Goal: Task Accomplishment & Management: Complete application form

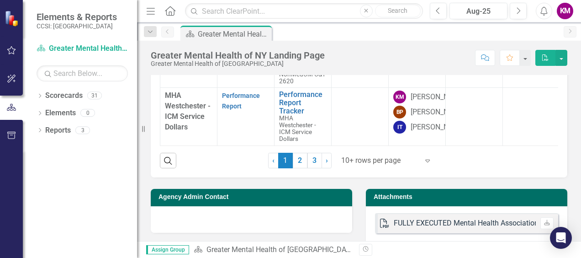
scroll to position [408, 0]
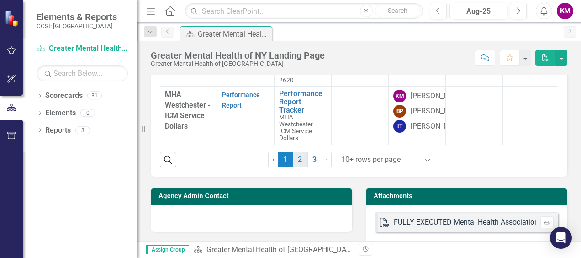
click at [300, 157] on link "2" at bounding box center [300, 160] width 15 height 16
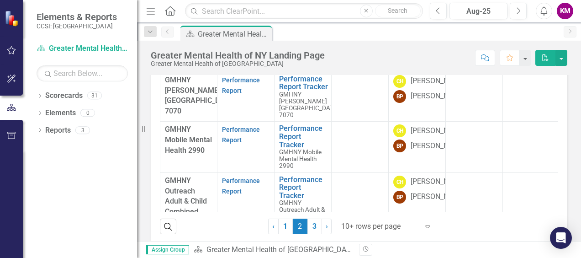
scroll to position [228, 0]
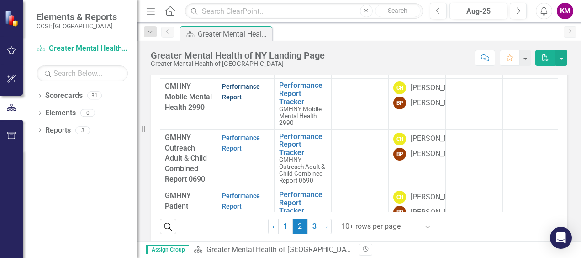
click at [228, 96] on link "Performance Report" at bounding box center [241, 92] width 38 height 18
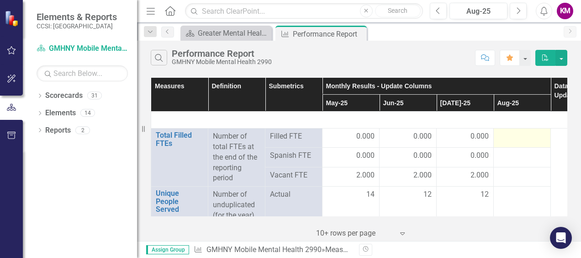
click at [507, 136] on div at bounding box center [523, 136] width 48 height 11
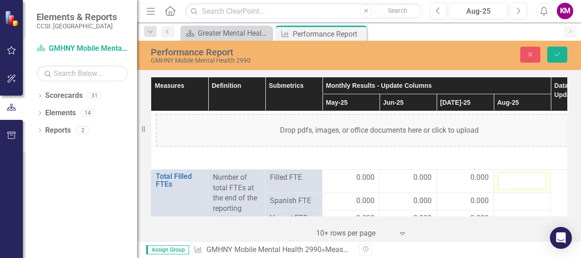
click at [507, 136] on div "Drop pdfs, images, or office documents here or click to upload" at bounding box center [379, 130] width 447 height 33
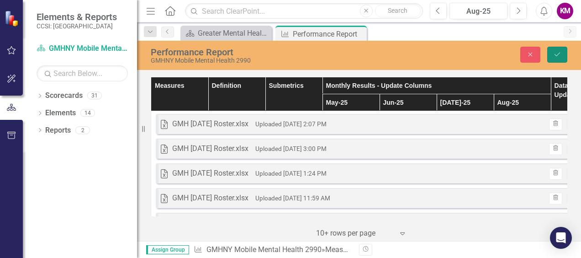
click at [561, 56] on icon "Save" at bounding box center [557, 54] width 8 height 6
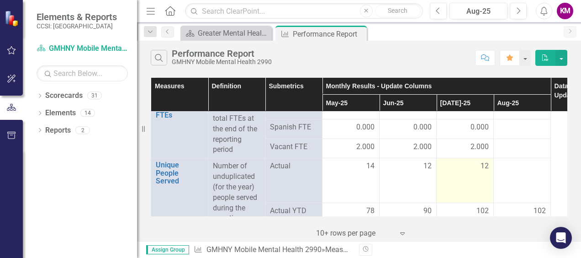
scroll to position [1234, 0]
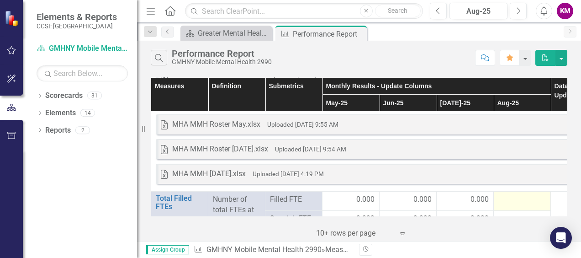
click at [518, 196] on div at bounding box center [523, 199] width 48 height 11
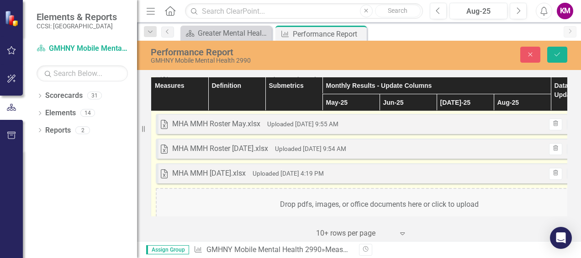
click at [518, 197] on div "Drop pdfs, images, or office documents here or click to upload" at bounding box center [379, 204] width 447 height 33
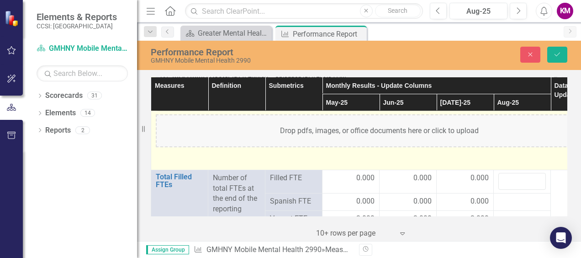
scroll to position [1325, 0]
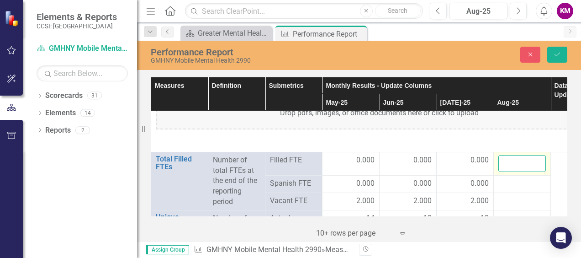
click at [515, 165] on input "number" at bounding box center [523, 163] width 48 height 17
type input "0"
click at [507, 180] on div at bounding box center [523, 183] width 48 height 11
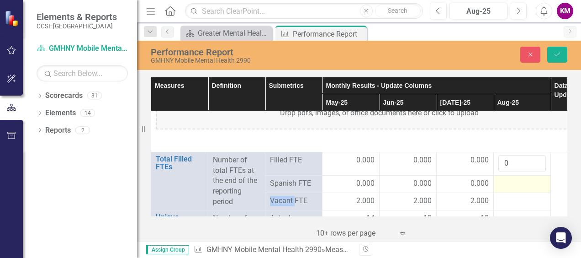
click at [507, 180] on div at bounding box center [523, 183] width 48 height 11
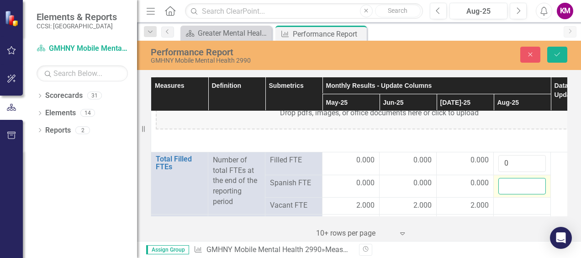
click at [507, 180] on input "number" at bounding box center [523, 186] width 48 height 17
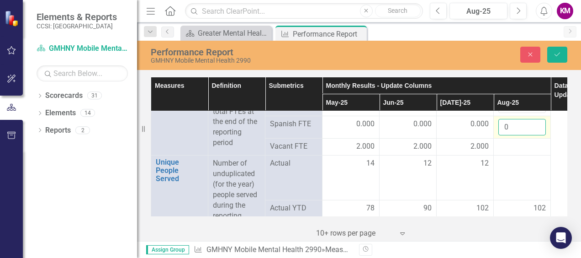
scroll to position [1371, 0]
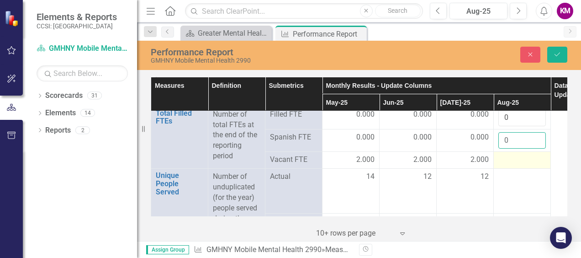
type input "0"
click at [503, 156] on div at bounding box center [523, 159] width 48 height 11
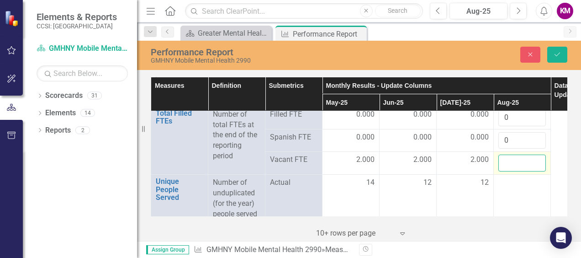
click at [505, 159] on input "number" at bounding box center [523, 162] width 48 height 17
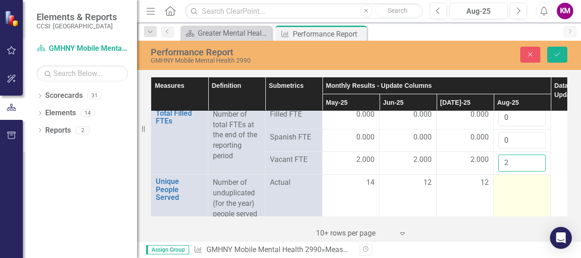
type input "2"
click at [514, 183] on div at bounding box center [523, 182] width 48 height 11
click at [510, 183] on input "number" at bounding box center [523, 185] width 48 height 17
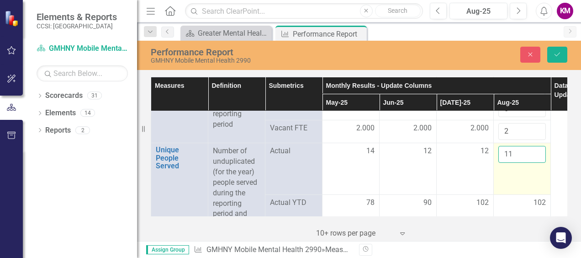
scroll to position [1417, 0]
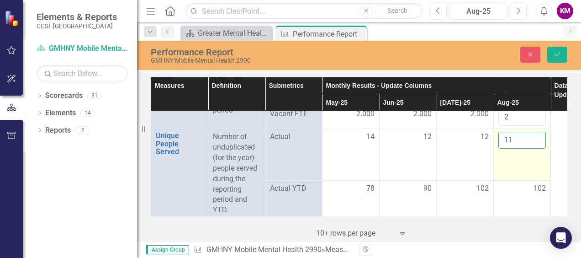
type input "11"
click at [529, 155] on td "11" at bounding box center [522, 154] width 57 height 51
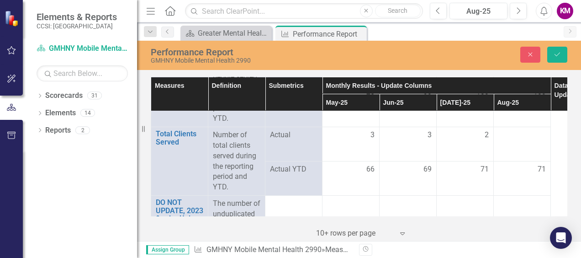
scroll to position [1462, 0]
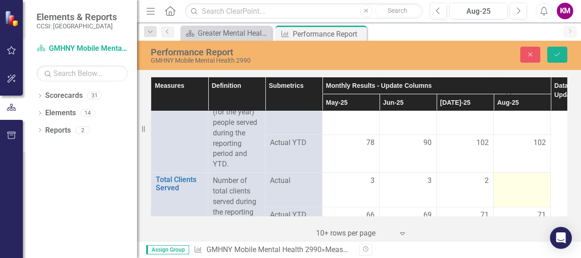
click at [510, 175] on div at bounding box center [523, 180] width 48 height 11
click at [510, 176] on div at bounding box center [523, 180] width 48 height 11
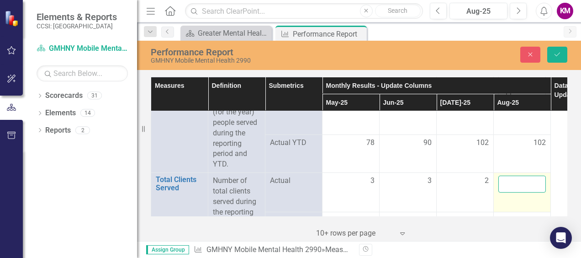
drag, startPoint x: 510, startPoint y: 176, endPoint x: 510, endPoint y: 181, distance: 5.1
click at [510, 181] on input "number" at bounding box center [523, 183] width 48 height 17
type input "3"
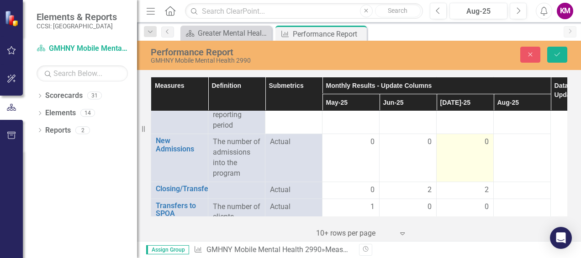
scroll to position [1645, 0]
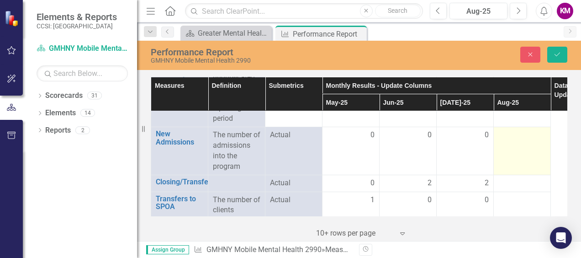
type input "2"
click at [512, 130] on div at bounding box center [523, 135] width 48 height 11
click at [511, 130] on div at bounding box center [523, 135] width 48 height 11
click at [511, 132] on input "number" at bounding box center [523, 138] width 48 height 17
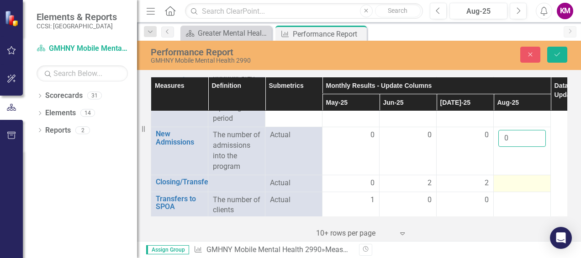
type input "0"
click at [516, 178] on div at bounding box center [523, 183] width 48 height 11
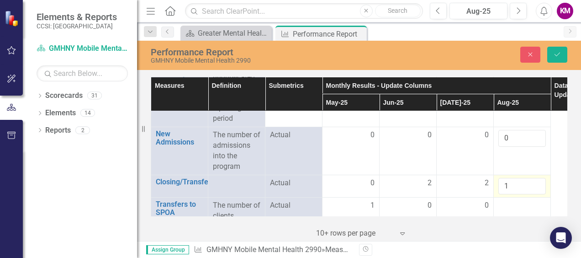
scroll to position [1691, 0]
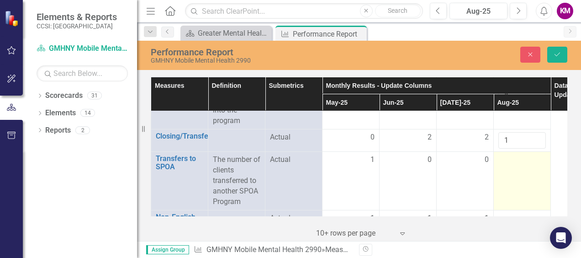
type input "1"
click at [501, 157] on div at bounding box center [523, 159] width 48 height 11
click at [502, 158] on input "number" at bounding box center [523, 162] width 48 height 17
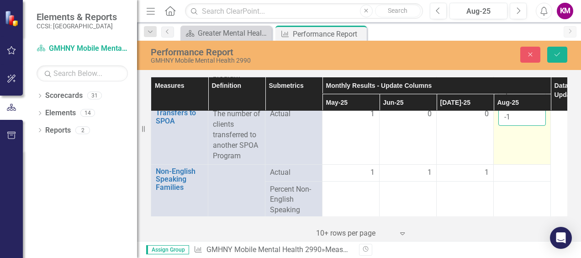
scroll to position [1782, 0]
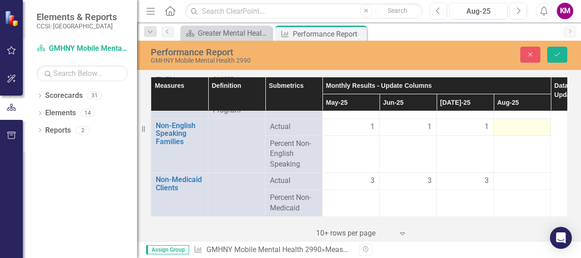
type input "-1"
click at [509, 124] on div at bounding box center [523, 127] width 48 height 11
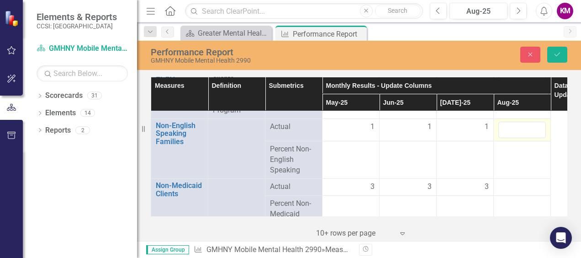
click at [509, 124] on input "number" at bounding box center [523, 130] width 48 height 17
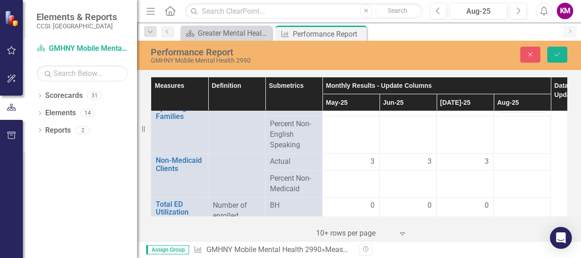
scroll to position [1828, 0]
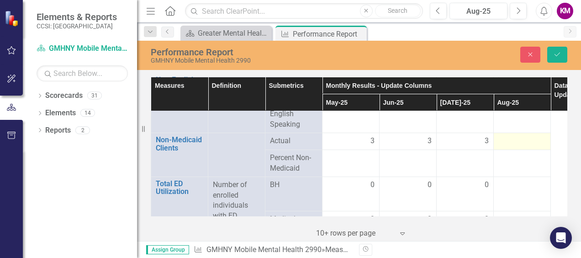
type input "1"
click at [503, 136] on div at bounding box center [523, 141] width 48 height 11
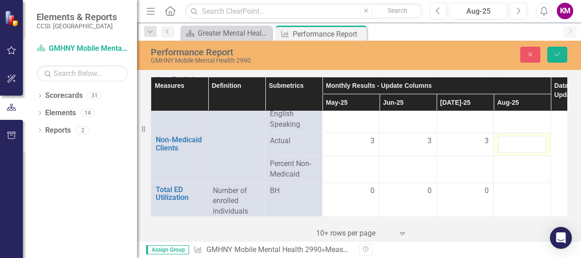
click at [503, 136] on div at bounding box center [523, 144] width 48 height 17
click at [503, 141] on input "number" at bounding box center [523, 144] width 48 height 17
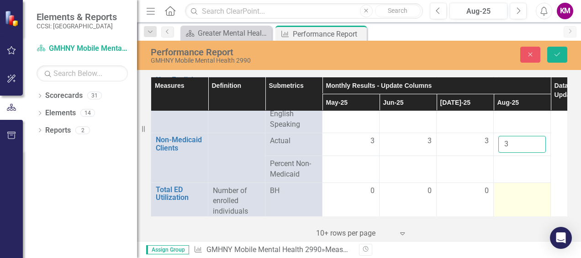
type input "3"
click at [510, 188] on div at bounding box center [523, 191] width 48 height 11
click at [510, 187] on input "number" at bounding box center [523, 194] width 48 height 17
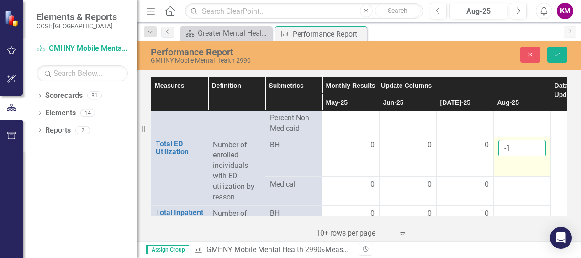
scroll to position [1919, 0]
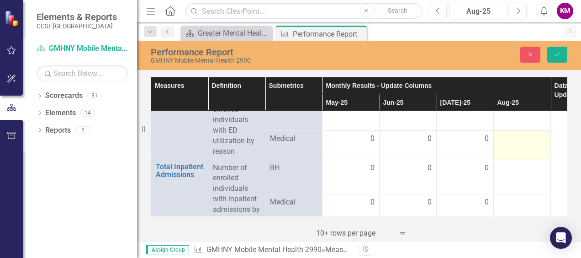
type input "-1"
click at [513, 139] on td at bounding box center [522, 144] width 57 height 29
click at [513, 139] on input "number" at bounding box center [523, 136] width 48 height 17
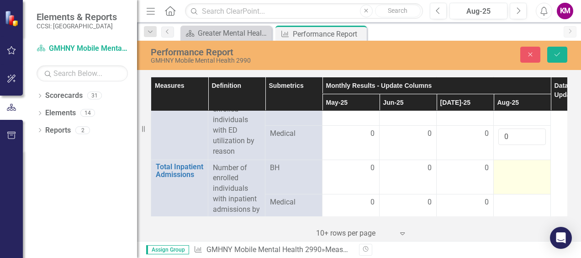
type input "0"
click at [500, 169] on td at bounding box center [522, 176] width 57 height 34
click at [500, 168] on td at bounding box center [522, 176] width 57 height 34
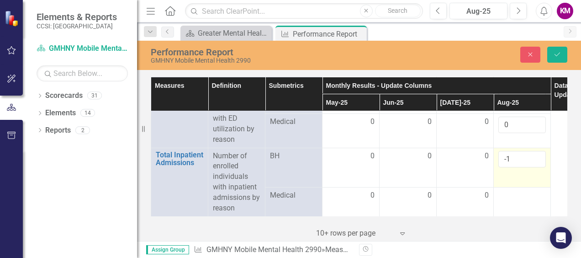
scroll to position [1965, 0]
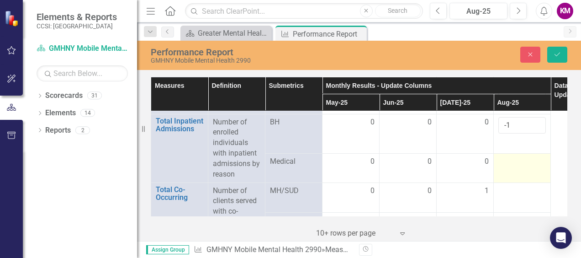
type input "-1"
click at [512, 156] on div at bounding box center [523, 161] width 48 height 11
click at [512, 154] on input "number" at bounding box center [523, 159] width 48 height 17
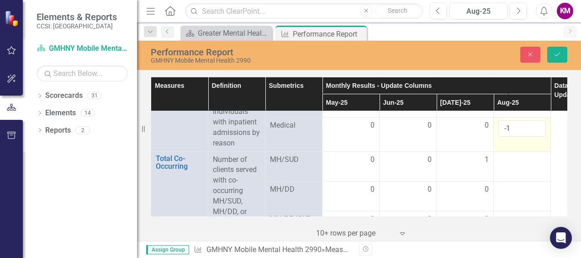
scroll to position [2011, 0]
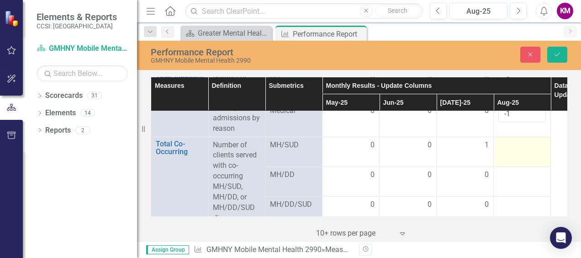
type input "-1"
click at [505, 140] on div at bounding box center [523, 145] width 48 height 11
click at [505, 140] on input "number" at bounding box center [523, 148] width 48 height 17
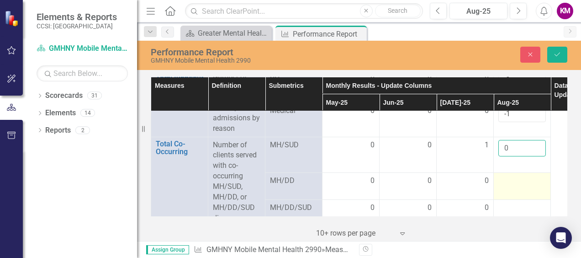
type input "0"
click at [507, 178] on div at bounding box center [523, 180] width 48 height 11
click at [507, 177] on div at bounding box center [523, 180] width 48 height 11
click at [507, 176] on input "number" at bounding box center [523, 180] width 48 height 17
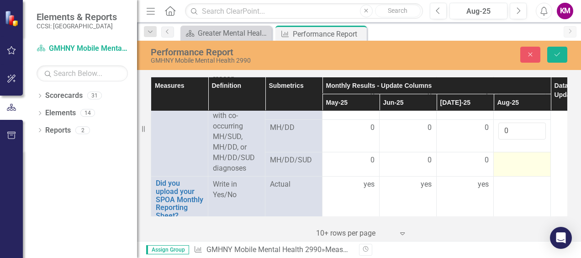
scroll to position [2067, 0]
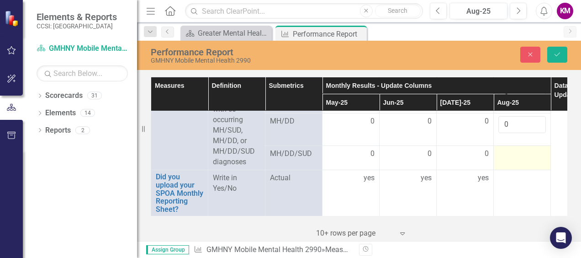
type input "0"
click at [505, 149] on div at bounding box center [523, 154] width 48 height 11
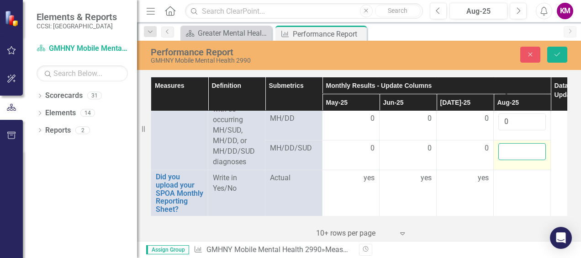
click at [506, 145] on input "number" at bounding box center [523, 151] width 48 height 17
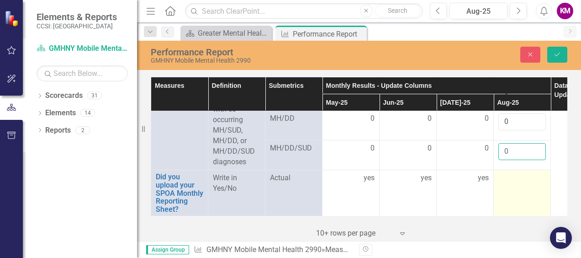
type input "0"
click at [510, 173] on div at bounding box center [523, 178] width 48 height 11
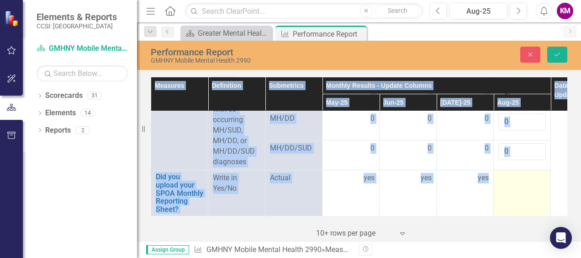
click at [510, 173] on div at bounding box center [523, 178] width 48 height 11
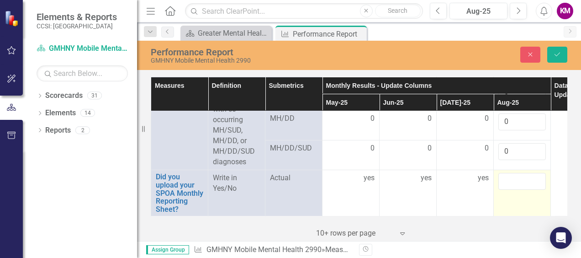
click at [510, 173] on input "text" at bounding box center [523, 181] width 48 height 17
type input "yes"
click at [519, 188] on td "yes" at bounding box center [522, 193] width 57 height 46
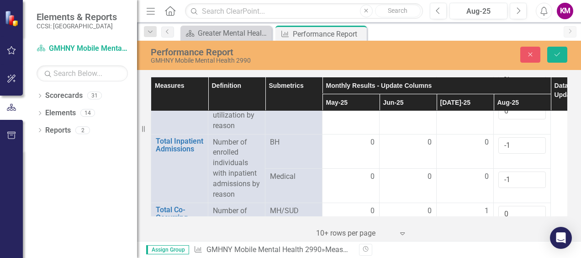
scroll to position [1930, 0]
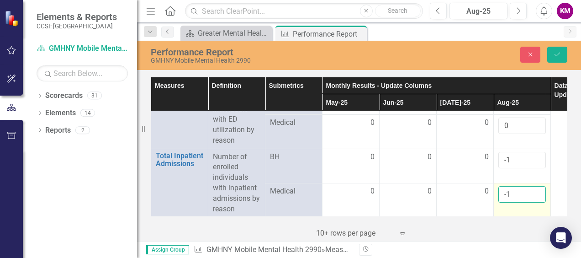
click at [522, 186] on input "-1" at bounding box center [523, 194] width 48 height 17
type input "0"
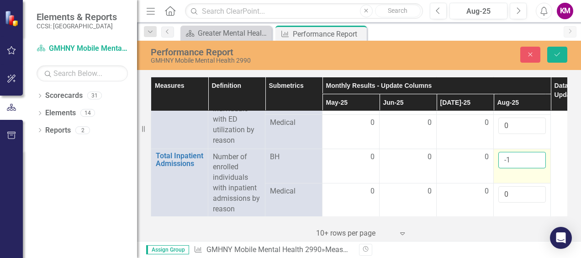
click at [510, 152] on input "-1" at bounding box center [523, 160] width 48 height 17
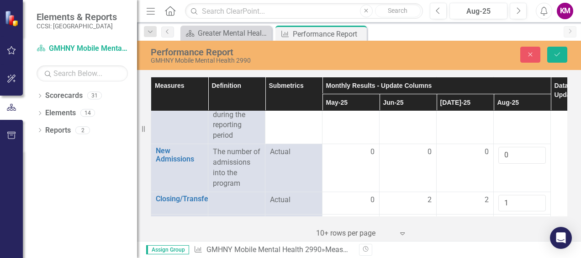
scroll to position [1631, 0]
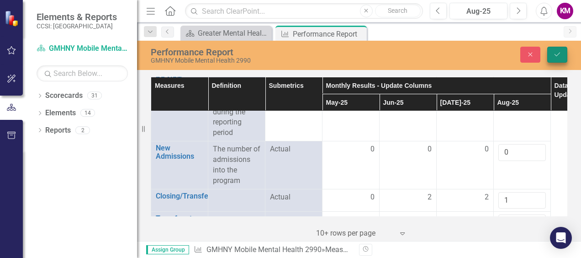
type input "0"
click at [557, 53] on icon "Save" at bounding box center [557, 54] width 8 height 6
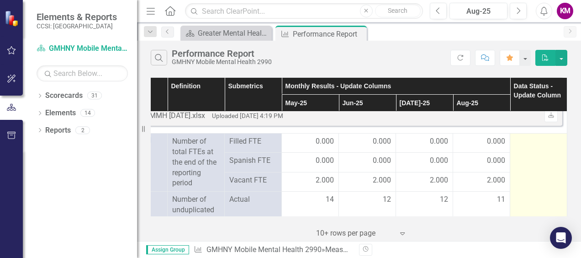
scroll to position [1234, 47]
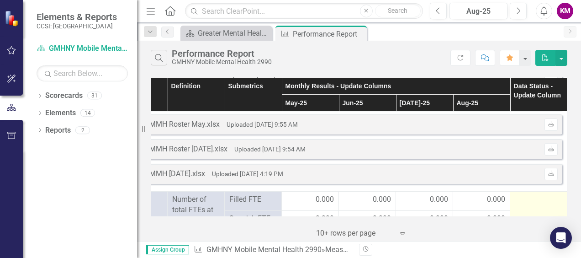
click at [517, 198] on div at bounding box center [539, 199] width 48 height 11
click at [517, 197] on div at bounding box center [539, 199] width 48 height 11
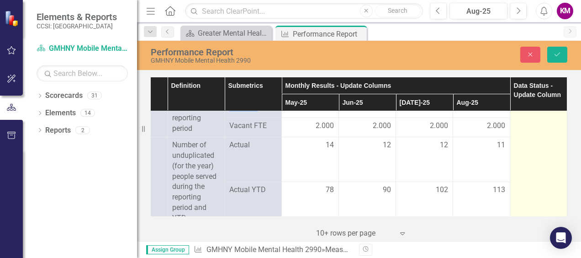
scroll to position [1371, 47]
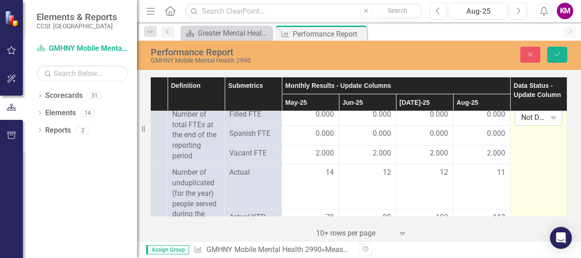
click at [552, 117] on icon at bounding box center [554, 118] width 5 height 3
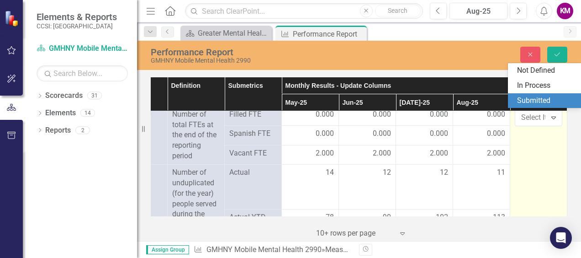
click at [533, 99] on div "Submitted" at bounding box center [546, 101] width 58 height 11
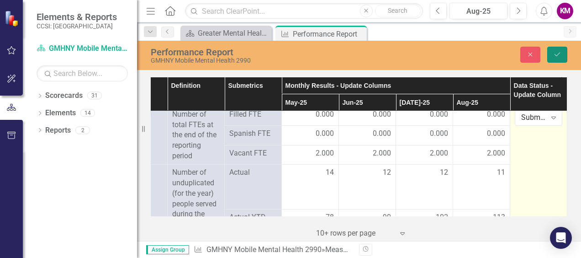
click at [558, 53] on icon "Save" at bounding box center [557, 54] width 8 height 6
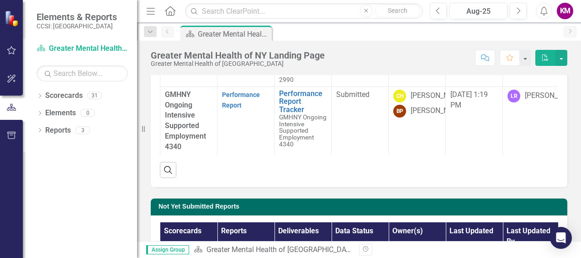
scroll to position [228, 0]
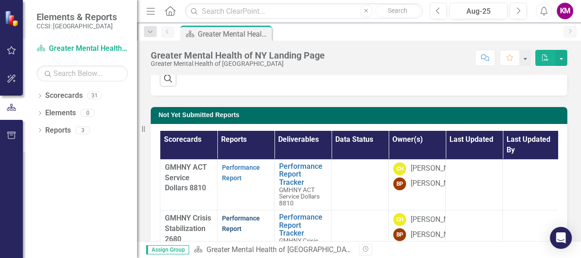
click at [233, 219] on link "Performance Report" at bounding box center [241, 223] width 38 height 18
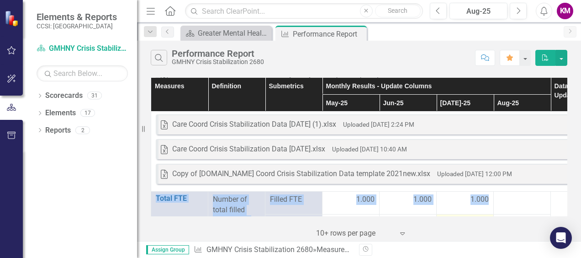
scroll to position [1234, 0]
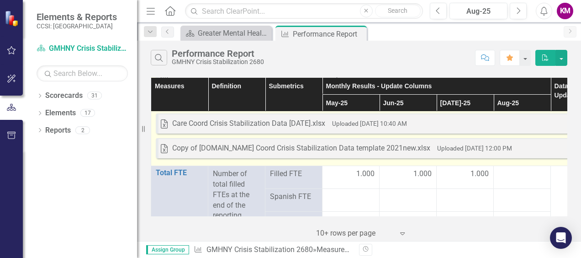
scroll to position [1280, 0]
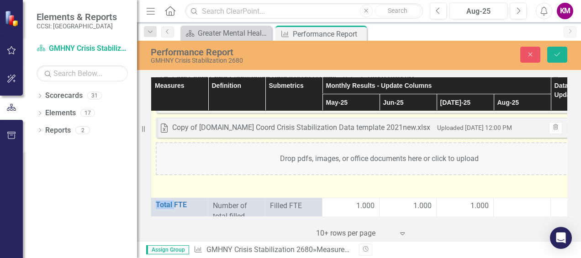
drag, startPoint x: 543, startPoint y: 141, endPoint x: 492, endPoint y: 162, distance: 55.3
click at [492, 162] on div "Drop pdfs, images, or office documents here or click to upload" at bounding box center [379, 158] width 447 height 33
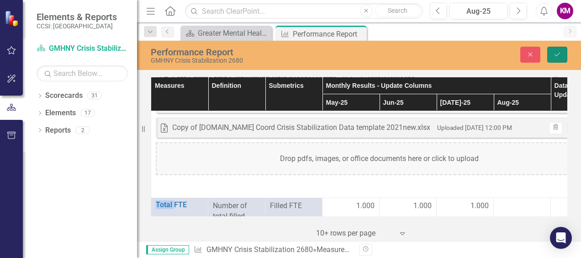
click at [563, 55] on button "Save" at bounding box center [557, 55] width 20 height 16
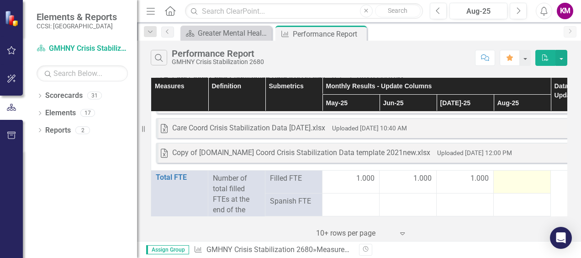
click at [518, 179] on div at bounding box center [523, 178] width 48 height 11
click at [517, 180] on div at bounding box center [523, 178] width 48 height 11
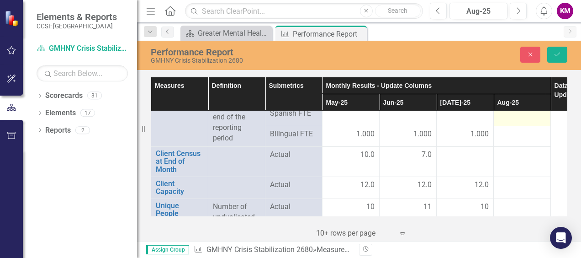
scroll to position [1371, 0]
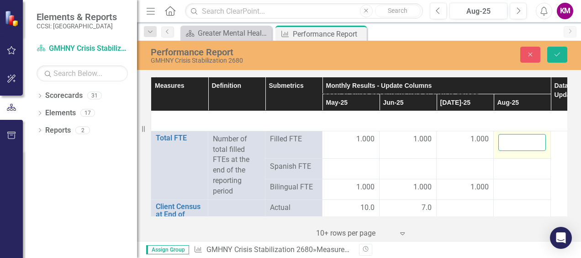
click at [510, 138] on input "number" at bounding box center [523, 142] width 48 height 17
type input "1"
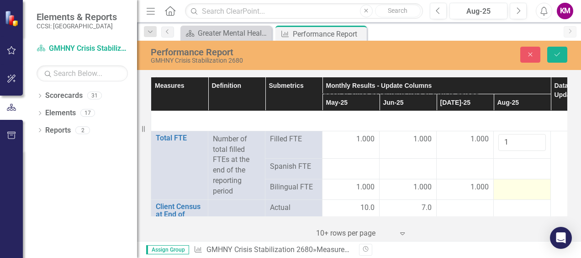
click at [512, 187] on div at bounding box center [523, 187] width 48 height 11
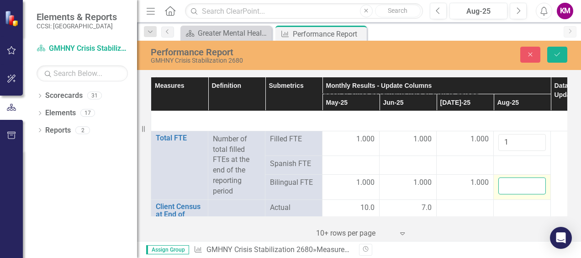
click at [511, 186] on input "number" at bounding box center [523, 185] width 48 height 17
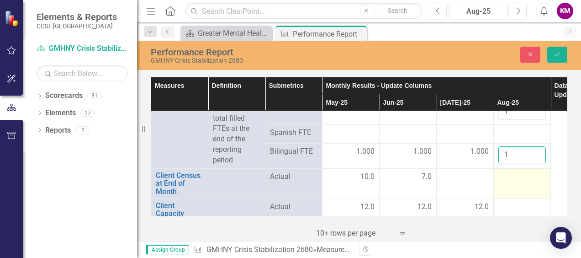
scroll to position [1417, 0]
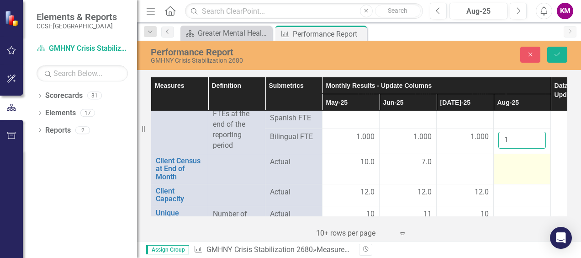
type input "1"
click at [511, 166] on div at bounding box center [523, 162] width 48 height 11
click at [510, 165] on input "number" at bounding box center [523, 165] width 48 height 17
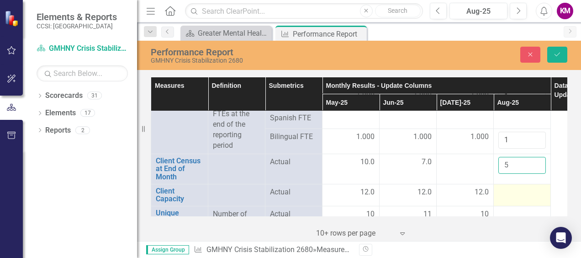
type input "5"
click at [514, 191] on div at bounding box center [523, 192] width 48 height 11
click at [512, 189] on div at bounding box center [523, 192] width 48 height 11
click at [512, 190] on input "number" at bounding box center [523, 195] width 48 height 17
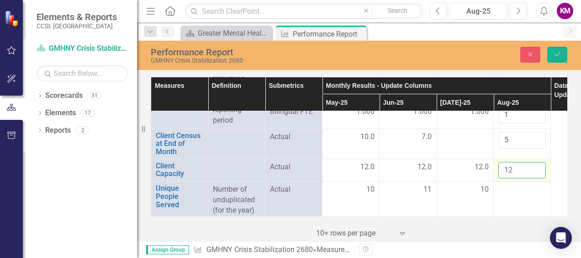
scroll to position [1462, 0]
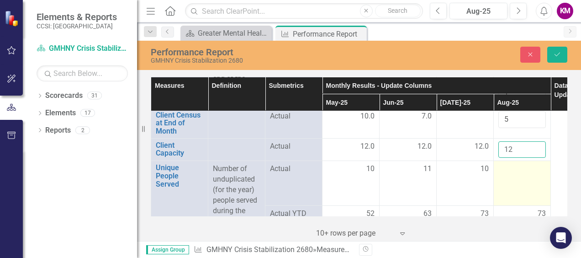
type input "12"
click at [512, 173] on td at bounding box center [522, 183] width 57 height 45
click at [511, 172] on td at bounding box center [522, 183] width 57 height 45
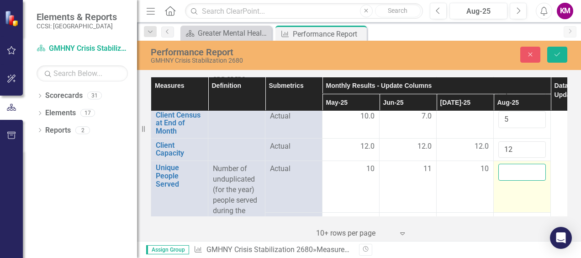
drag, startPoint x: 511, startPoint y: 172, endPoint x: 508, endPoint y: 169, distance: 4.9
click at [508, 169] on input "number" at bounding box center [523, 172] width 48 height 17
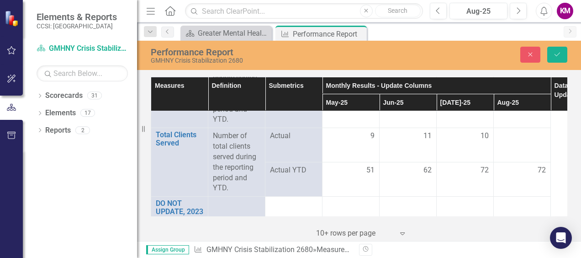
scroll to position [1599, 0]
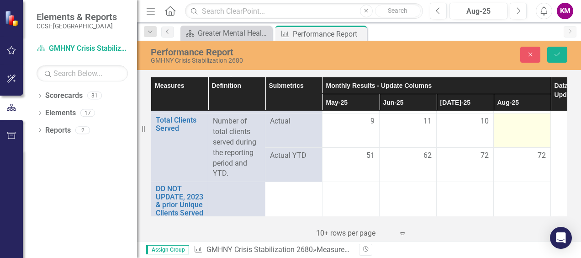
type input "4"
click at [504, 122] on div at bounding box center [523, 121] width 48 height 11
click at [504, 122] on input "number" at bounding box center [523, 124] width 48 height 17
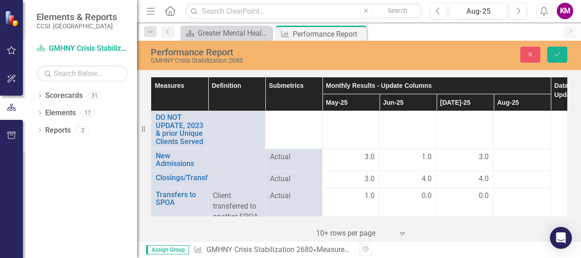
scroll to position [1691, 0]
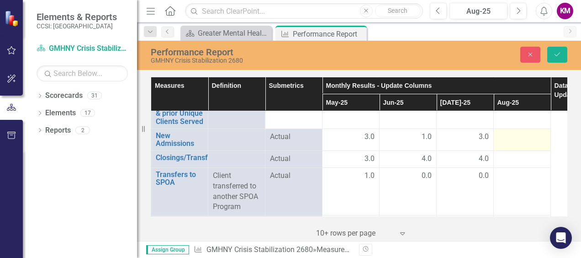
type input "4"
click at [509, 134] on div at bounding box center [523, 137] width 48 height 11
click at [509, 134] on input "number" at bounding box center [523, 140] width 48 height 17
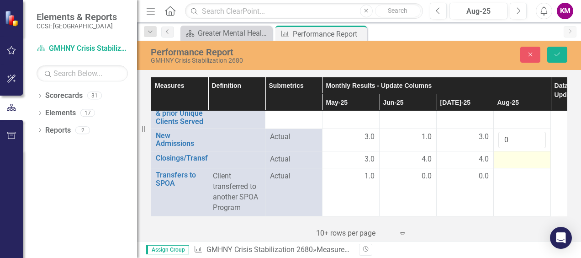
type input "0"
click at [500, 156] on div at bounding box center [523, 159] width 48 height 11
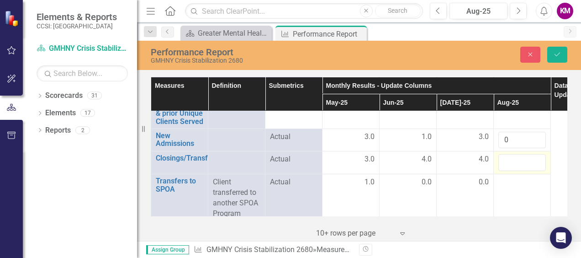
click at [500, 156] on input "number" at bounding box center [523, 162] width 48 height 17
click at [505, 157] on input "number" at bounding box center [523, 162] width 48 height 17
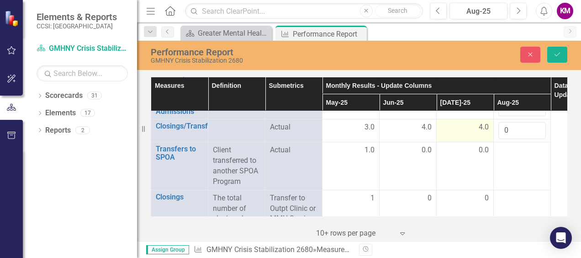
scroll to position [1737, 0]
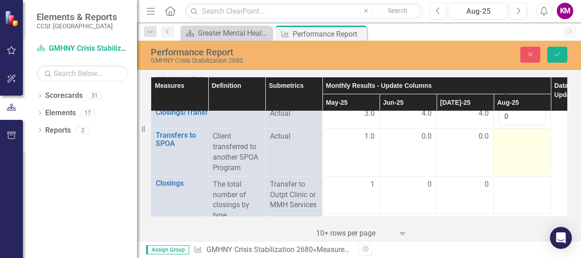
type input "0"
click at [509, 138] on div at bounding box center [523, 136] width 48 height 11
click at [510, 138] on div at bounding box center [523, 136] width 48 height 11
click at [509, 138] on input "number" at bounding box center [523, 139] width 48 height 17
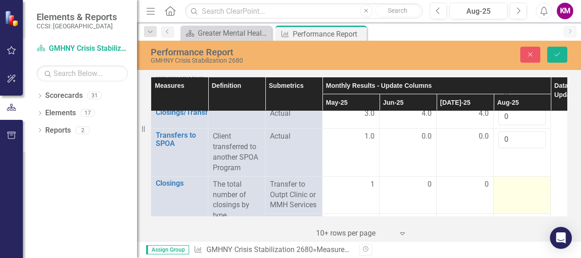
type input "0"
click at [508, 183] on div at bounding box center [523, 184] width 48 height 11
click at [508, 183] on input "number" at bounding box center [523, 187] width 48 height 17
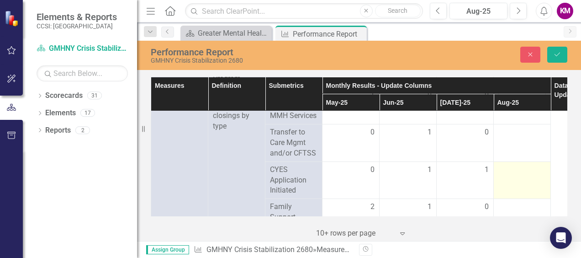
scroll to position [1828, 0]
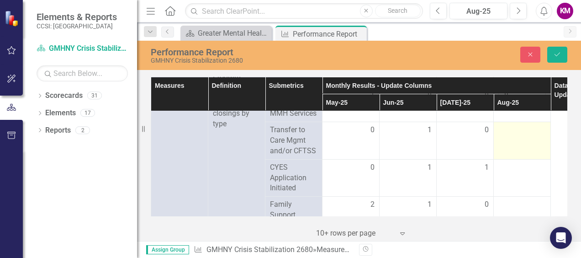
type input "0"
click at [503, 125] on div at bounding box center [523, 130] width 48 height 11
click at [503, 125] on input "number" at bounding box center [523, 133] width 48 height 17
type input "0"
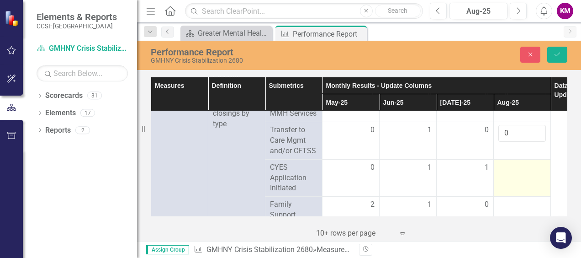
click at [515, 164] on div at bounding box center [523, 167] width 48 height 11
click at [515, 163] on div at bounding box center [523, 167] width 48 height 11
click at [515, 165] on input "number" at bounding box center [523, 170] width 48 height 17
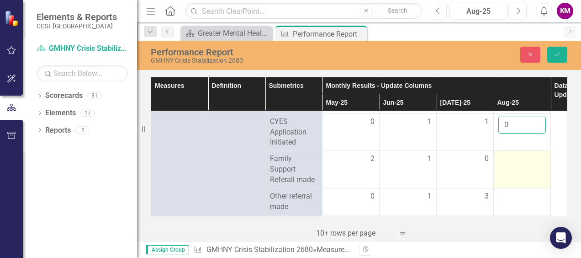
type input "0"
click at [520, 158] on div at bounding box center [523, 159] width 48 height 11
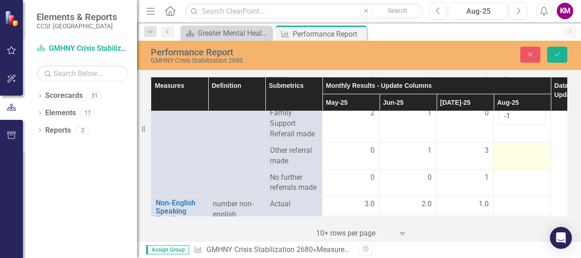
type input "-1"
click at [514, 148] on div at bounding box center [523, 150] width 48 height 11
click at [514, 148] on input "number" at bounding box center [523, 153] width 48 height 17
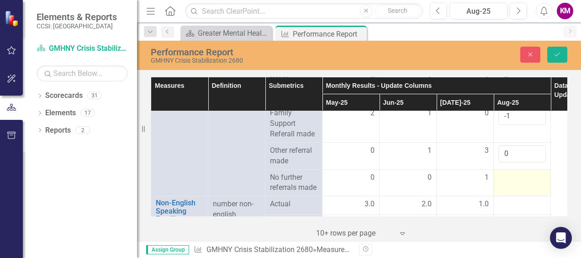
type input "0"
click at [511, 175] on div at bounding box center [523, 177] width 48 height 11
click at [510, 174] on div at bounding box center [523, 177] width 48 height 11
click at [510, 173] on input "number" at bounding box center [523, 180] width 48 height 17
type input "-1"
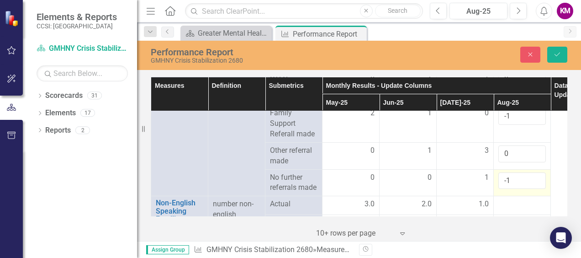
scroll to position [1965, 0]
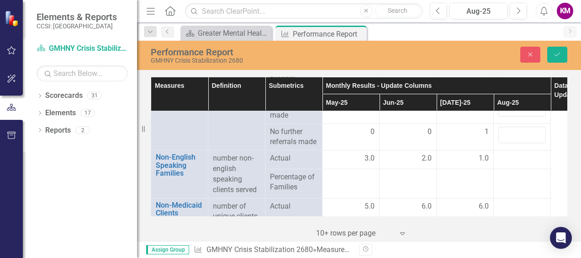
type input "1"
type input "0"
click at [502, 155] on div at bounding box center [523, 158] width 48 height 11
click at [502, 155] on input "number" at bounding box center [523, 161] width 48 height 17
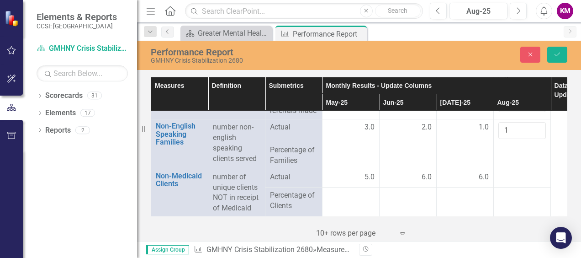
scroll to position [2011, 0]
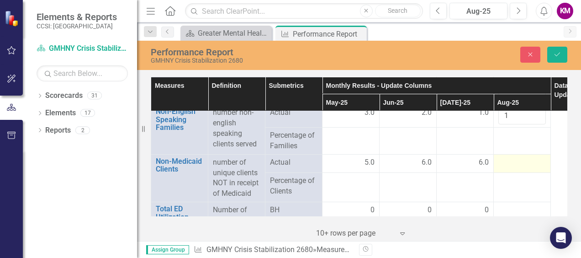
type input "1"
click at [507, 159] on div at bounding box center [523, 162] width 48 height 11
click at [507, 157] on div at bounding box center [523, 162] width 48 height 11
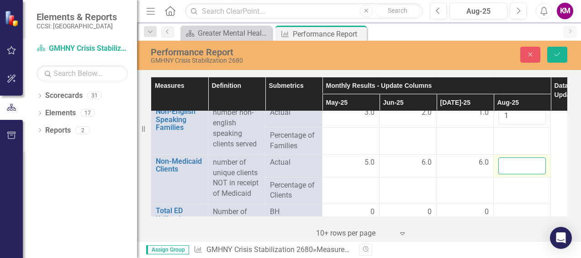
click at [508, 157] on input "number" at bounding box center [523, 165] width 48 height 17
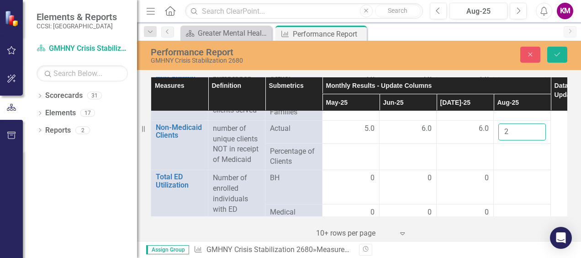
scroll to position [2056, 0]
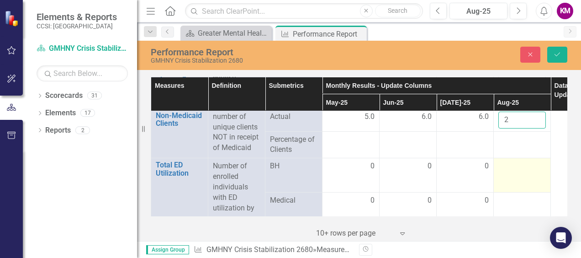
type input "2"
click at [520, 167] on td at bounding box center [522, 175] width 57 height 34
click at [520, 166] on td at bounding box center [522, 175] width 57 height 34
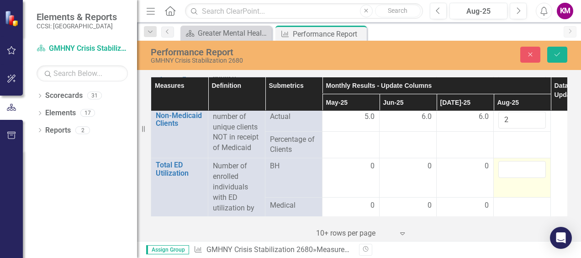
click at [520, 166] on div at bounding box center [523, 169] width 48 height 17
click at [515, 165] on input "number" at bounding box center [523, 169] width 48 height 17
click at [506, 165] on input "number" at bounding box center [523, 169] width 48 height 17
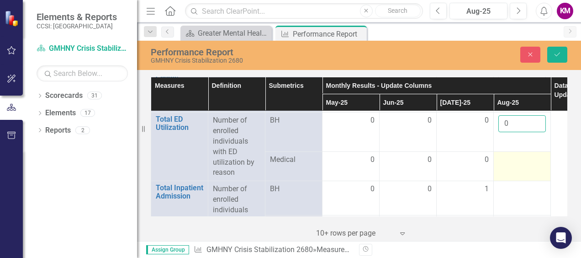
type input "0"
click at [503, 154] on div at bounding box center [523, 159] width 48 height 11
click at [504, 154] on div at bounding box center [523, 159] width 48 height 11
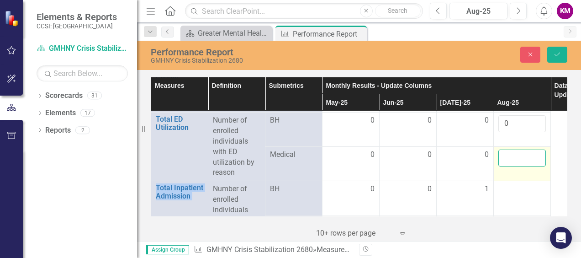
click at [510, 154] on input "number" at bounding box center [523, 157] width 48 height 17
click at [510, 152] on input "number" at bounding box center [523, 157] width 48 height 17
click at [509, 151] on input "number" at bounding box center [523, 157] width 48 height 17
click at [509, 153] on input "number" at bounding box center [523, 157] width 48 height 17
click at [506, 154] on input "number" at bounding box center [523, 157] width 48 height 17
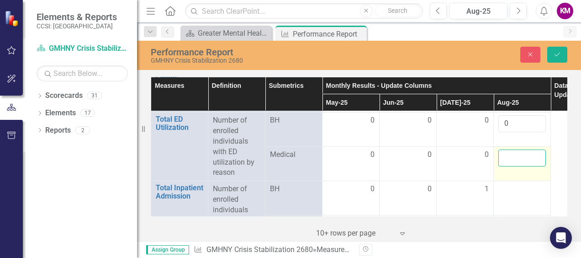
click at [506, 153] on input "number" at bounding box center [523, 157] width 48 height 17
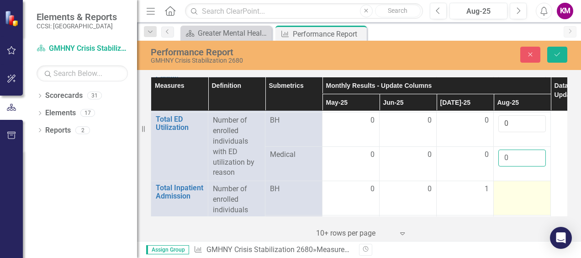
type input "0"
click at [509, 184] on div at bounding box center [523, 189] width 48 height 11
click at [509, 184] on input "number" at bounding box center [523, 192] width 48 height 17
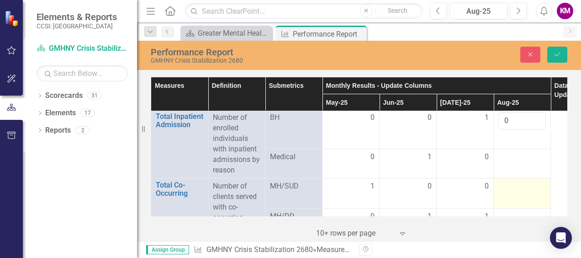
scroll to position [2193, 0]
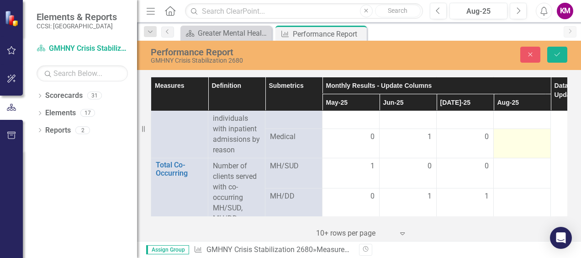
type input "0"
click at [506, 132] on div at bounding box center [523, 137] width 48 height 11
click at [506, 132] on input "number" at bounding box center [523, 135] width 48 height 17
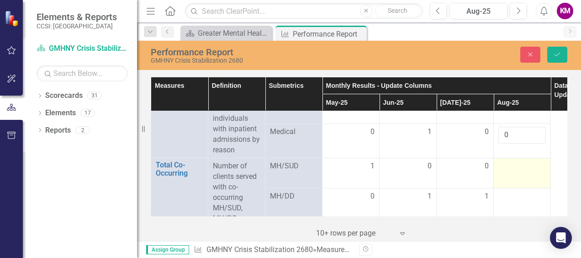
type input "0"
click at [516, 165] on div at bounding box center [523, 166] width 48 height 11
click at [516, 165] on input "number" at bounding box center [523, 169] width 48 height 17
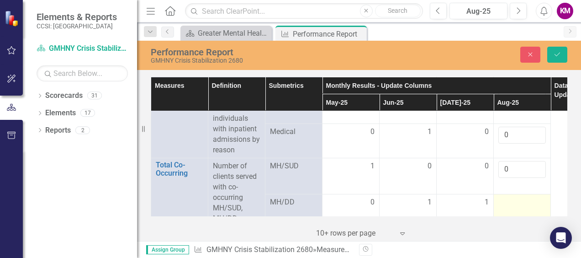
type input "0"
click at [514, 197] on div at bounding box center [523, 202] width 48 height 11
click at [513, 197] on div at bounding box center [523, 202] width 48 height 11
click at [512, 194] on input "number" at bounding box center [523, 202] width 48 height 17
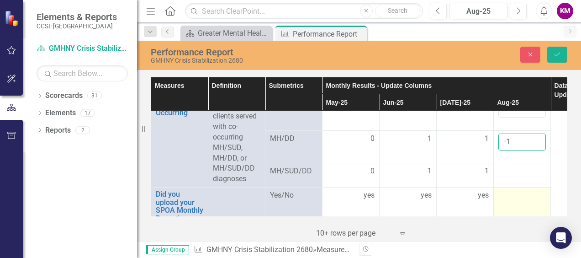
scroll to position [2271, 0]
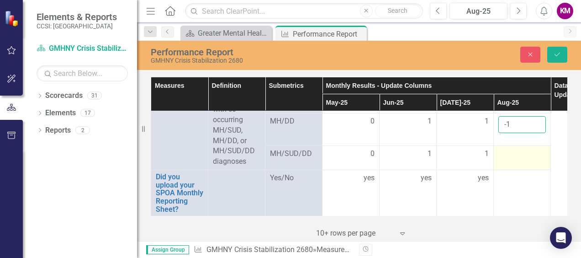
type input "-1"
click at [501, 149] on div at bounding box center [523, 154] width 48 height 11
click at [502, 149] on div at bounding box center [523, 154] width 48 height 11
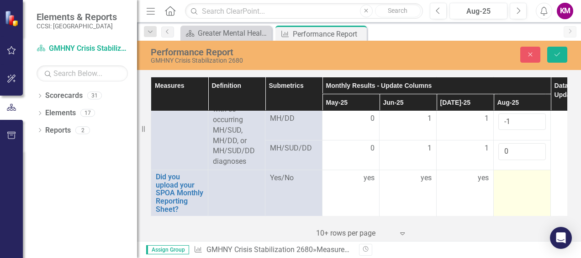
type input "0"
click at [512, 176] on div at bounding box center [523, 178] width 48 height 11
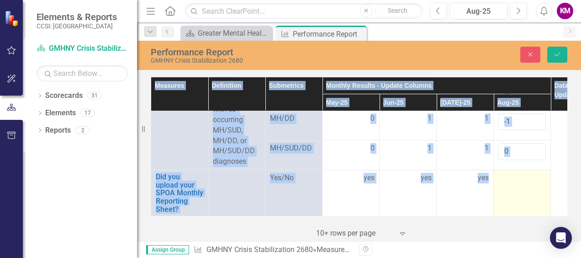
click at [512, 177] on div at bounding box center [523, 178] width 48 height 11
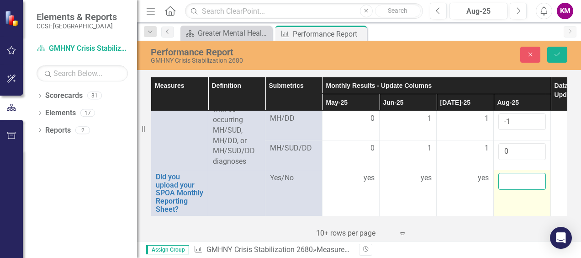
click at [512, 177] on input "text" at bounding box center [523, 181] width 48 height 17
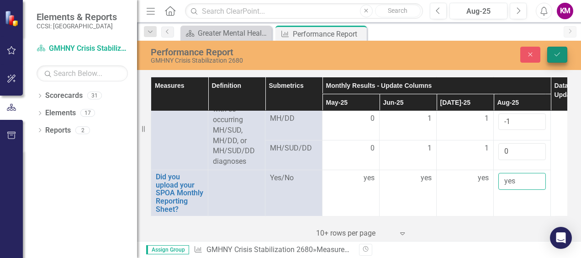
type input "yes"
click at [559, 51] on icon "Save" at bounding box center [557, 54] width 8 height 6
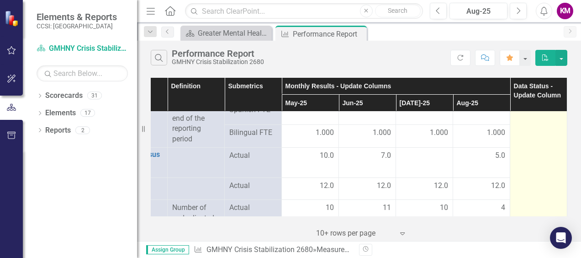
scroll to position [1325, 47]
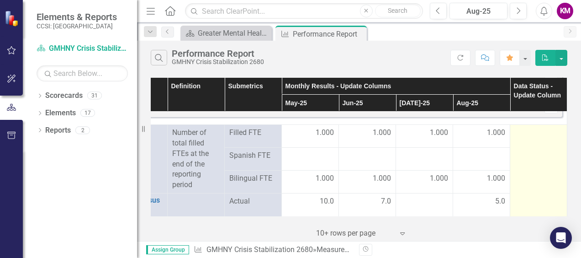
click at [520, 134] on div at bounding box center [539, 132] width 48 height 11
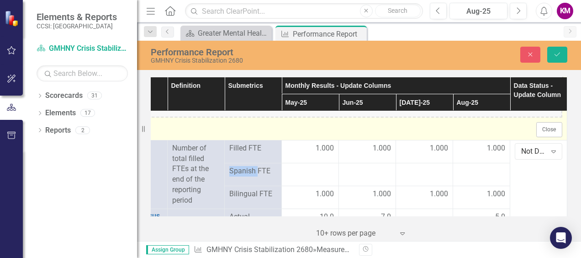
scroll to position [1417, 47]
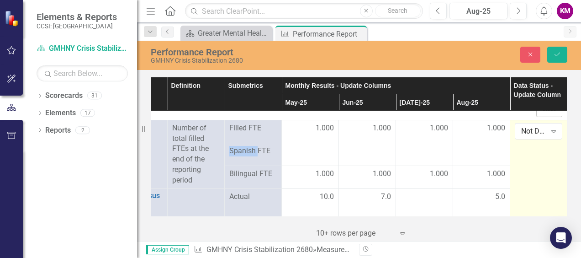
scroll to position [1371, 47]
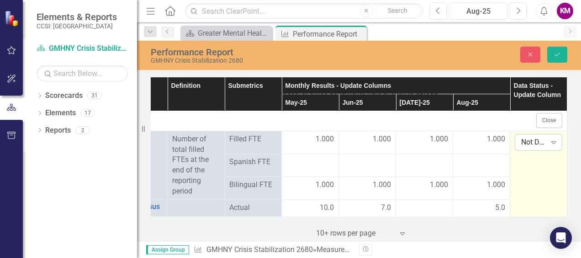
click at [549, 142] on icon "Expand" at bounding box center [553, 141] width 9 height 7
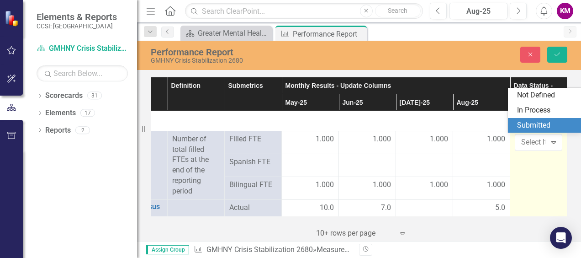
click at [532, 125] on div "Submitted" at bounding box center [546, 125] width 58 height 11
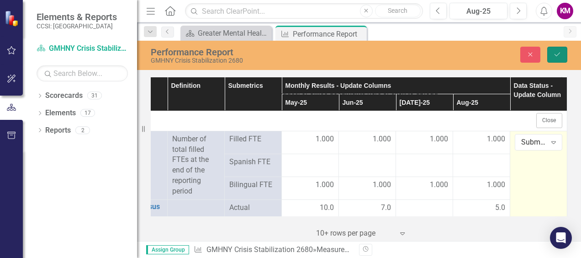
click at [556, 53] on icon "Save" at bounding box center [557, 54] width 8 height 6
